Goal: Task Accomplishment & Management: Complete application form

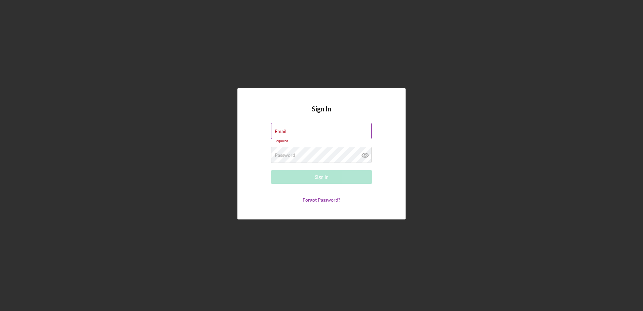
type input "[PERSON_NAME][EMAIL_ADDRESS][PERSON_NAME][DOMAIN_NAME]"
click at [331, 128] on div "Email [PERSON_NAME][EMAIL_ADDRESS][PERSON_NAME][DOMAIN_NAME] Required" at bounding box center [321, 133] width 101 height 20
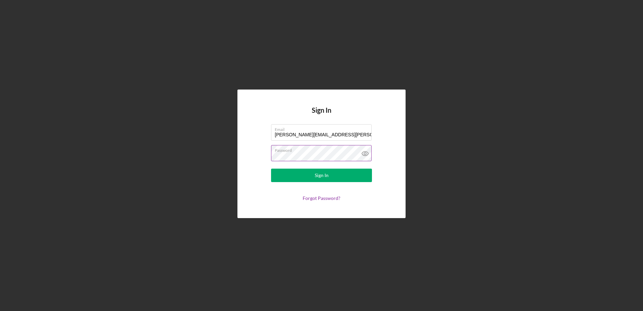
click at [339, 150] on label "Password" at bounding box center [323, 148] width 97 height 7
click at [327, 171] on div "Sign In" at bounding box center [322, 175] width 14 height 13
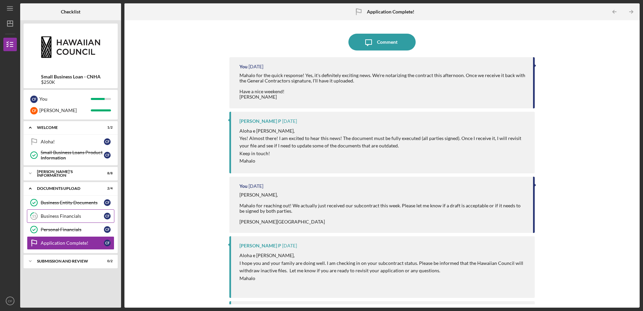
click at [70, 217] on div "Business Financials" at bounding box center [72, 215] width 63 height 5
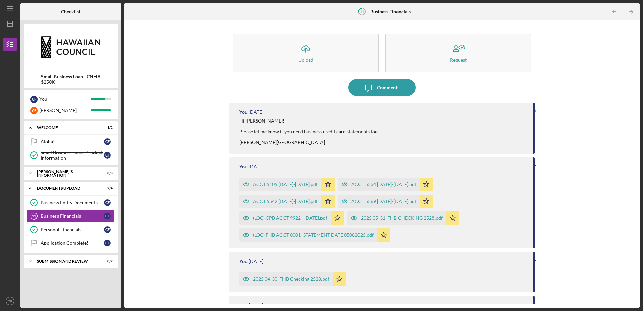
click at [70, 225] on link "Personal Financials Personal Financials C F" at bounding box center [71, 229] width 88 height 13
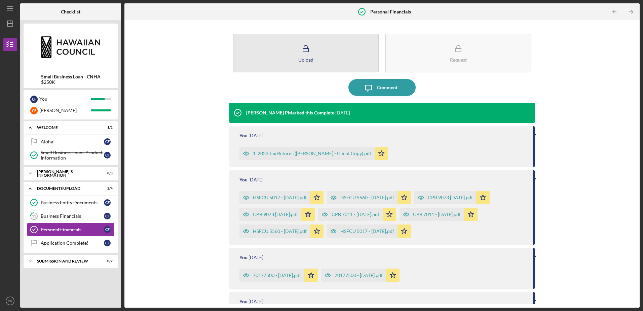
click at [319, 55] on button "Upload" at bounding box center [306, 53] width 146 height 39
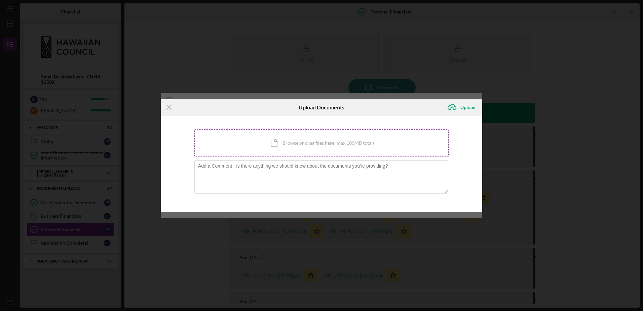
click at [321, 143] on div "Icon/Document Browse or drag files here (max 100MB total) Tap to choose files o…" at bounding box center [322, 143] width 254 height 28
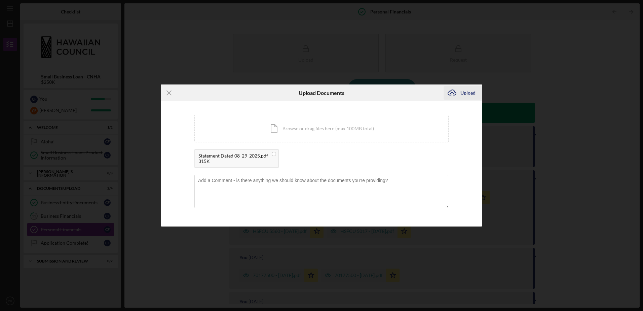
click at [465, 92] on div "Upload" at bounding box center [468, 92] width 15 height 13
